Goal: Task Accomplishment & Management: Manage account settings

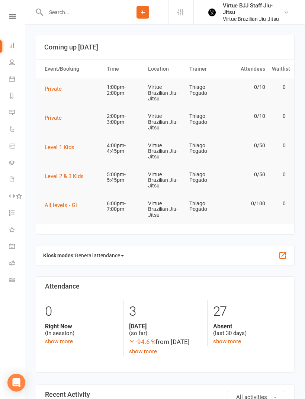
click at [90, 12] on input "text" at bounding box center [81, 12] width 74 height 10
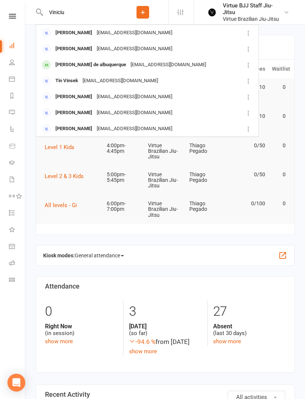
type input "Viniciu"
click at [131, 70] on div "[EMAIL_ADDRESS][DOMAIN_NAME]" at bounding box center [168, 64] width 80 height 11
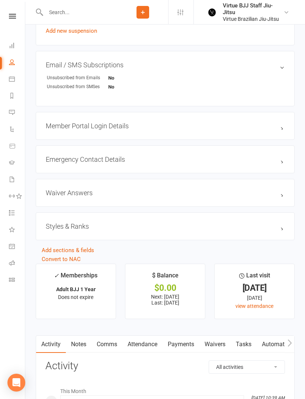
click at [193, 345] on link "Payments" at bounding box center [180, 344] width 37 height 17
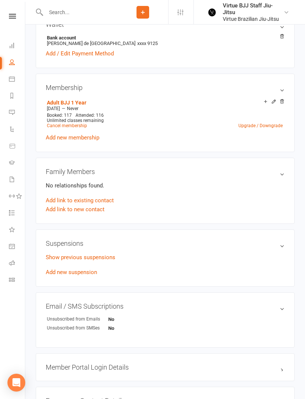
scroll to position [257, 0]
click at [83, 126] on link "Cancel membership" at bounding box center [67, 125] width 40 height 5
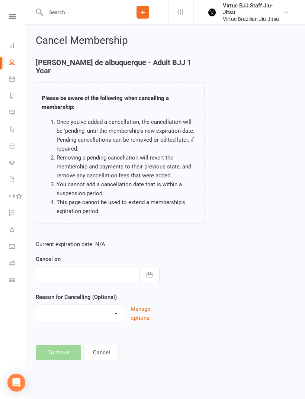
click at [154, 277] on button "button" at bounding box center [149, 275] width 20 height 16
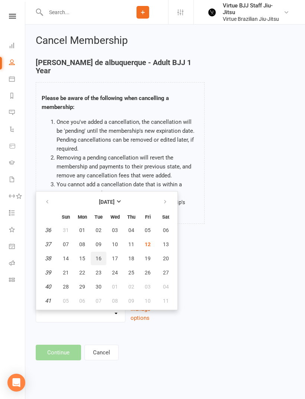
click at [101, 259] on span "16" at bounding box center [99, 258] width 6 height 6
type input "[DATE]"
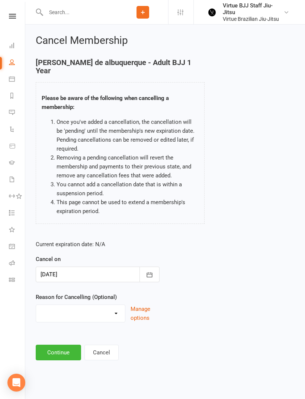
click at [159, 278] on button "button" at bounding box center [149, 275] width 20 height 16
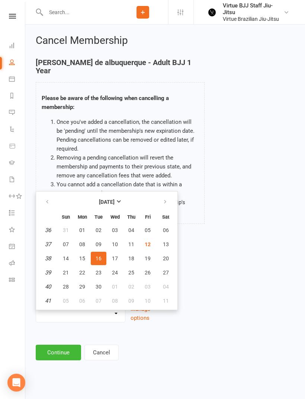
click at [224, 278] on div "Current expiration date: N/A Cancel on [DATE] [DATE] Sun Mon Tue Wed Thu Fri Sa…" at bounding box center [165, 283] width 270 height 99
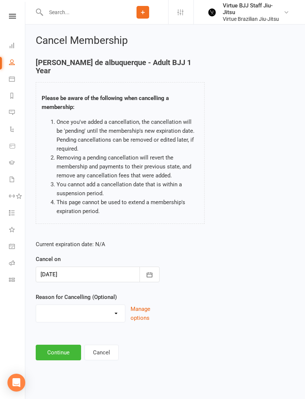
click at [67, 351] on button "Continue" at bounding box center [58, 353] width 45 height 16
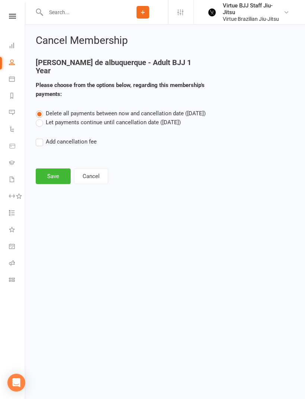
click at [175, 123] on label "Let payments continue until cancellation date ([DATE])" at bounding box center [108, 122] width 145 height 9
click at [41, 118] on input "Let payments continue until cancellation date ([DATE])" at bounding box center [38, 118] width 5 height 0
click at [173, 114] on span "Delete all payments between now and cancellation date ([DATE])" at bounding box center [126, 113] width 160 height 7
click at [41, 109] on input "Delete all payments between now and cancellation date ([DATE])" at bounding box center [38, 109] width 5 height 0
click at [64, 178] on button "Save" at bounding box center [53, 176] width 35 height 16
